Goal: Transaction & Acquisition: Purchase product/service

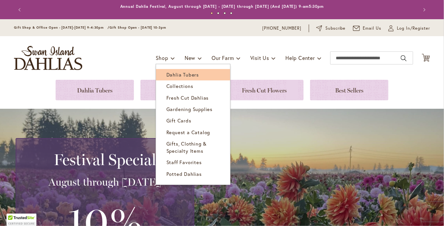
click at [176, 72] on span "Dahlia Tubers" at bounding box center [182, 74] width 33 height 7
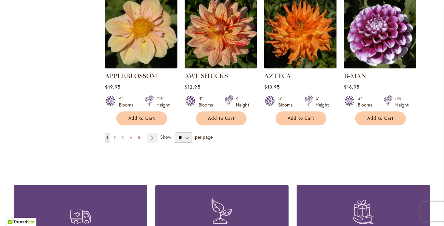
scroll to position [520, 0]
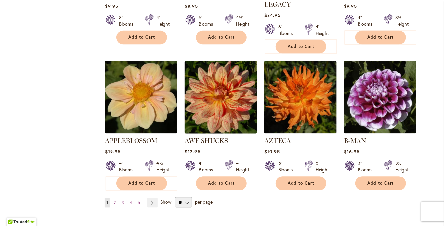
click at [231, 94] on img at bounding box center [221, 97] width 76 height 76
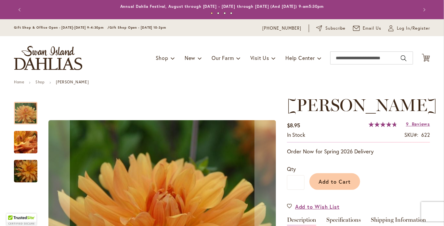
scroll to position [98, 0]
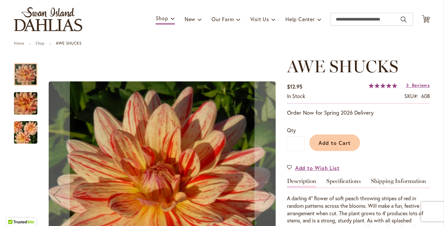
scroll to position [98, 0]
